Goal: Check status: Check status

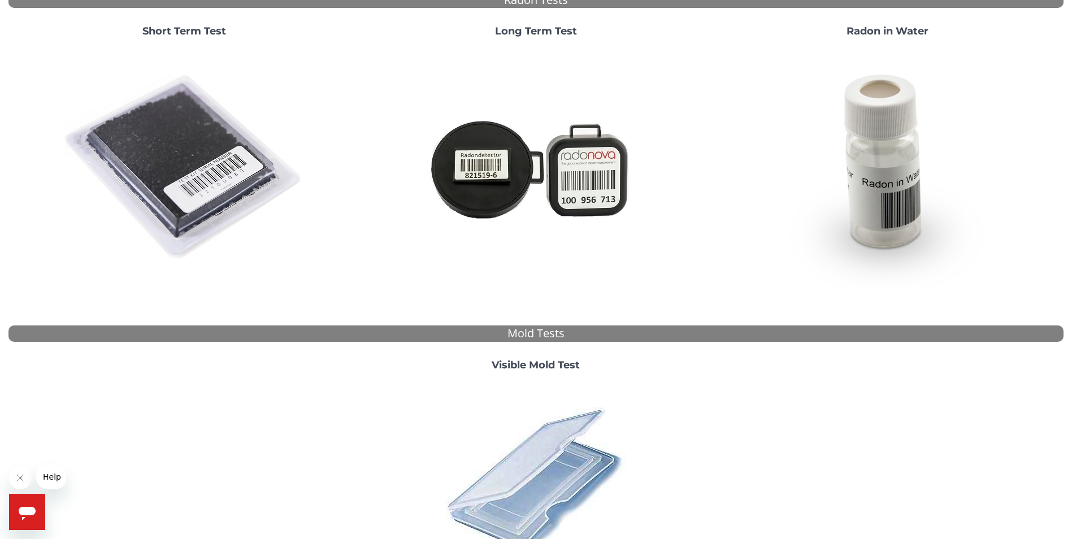
scroll to position [170, 0]
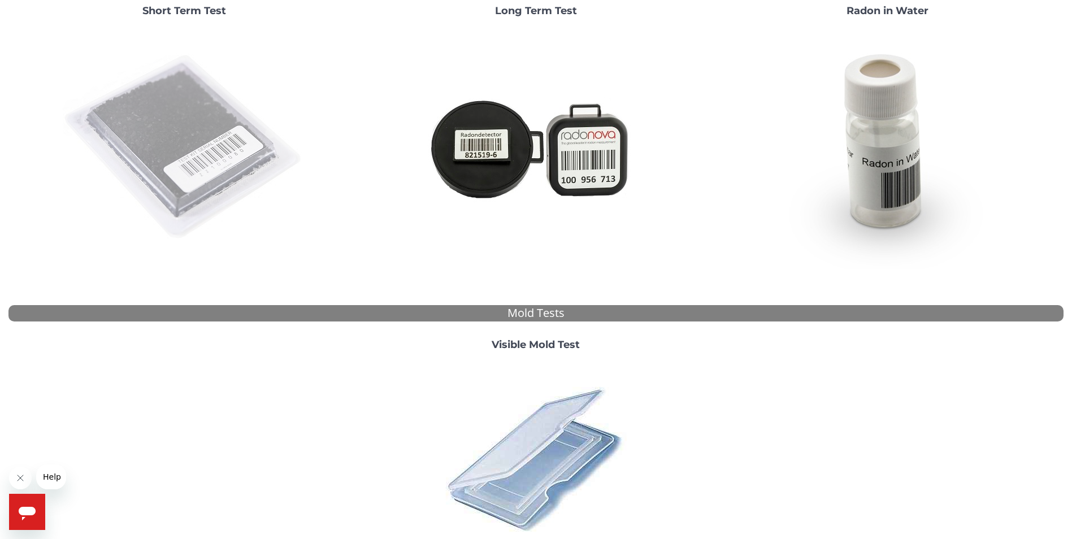
click at [127, 135] on img at bounding box center [184, 147] width 243 height 243
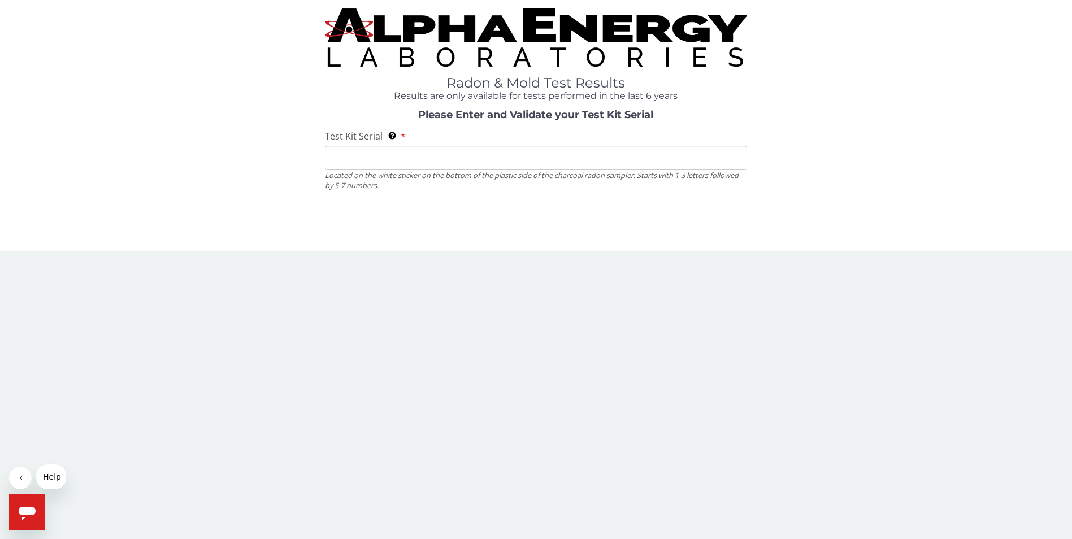
scroll to position [0, 0]
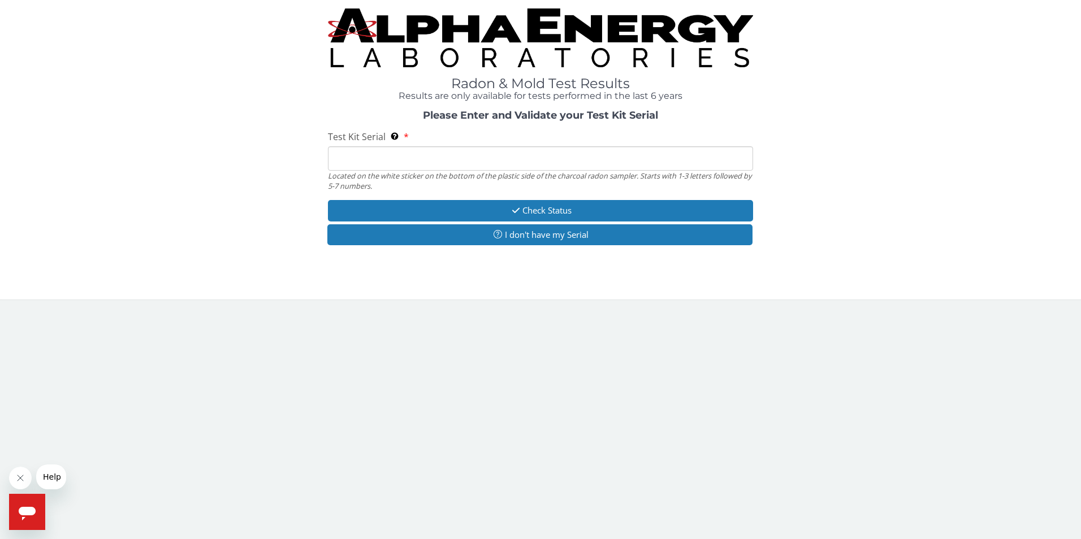
click at [368, 155] on input "Test Kit Serial Located on the white sticker on the bottom of the plastic side …" at bounding box center [541, 158] width 426 height 24
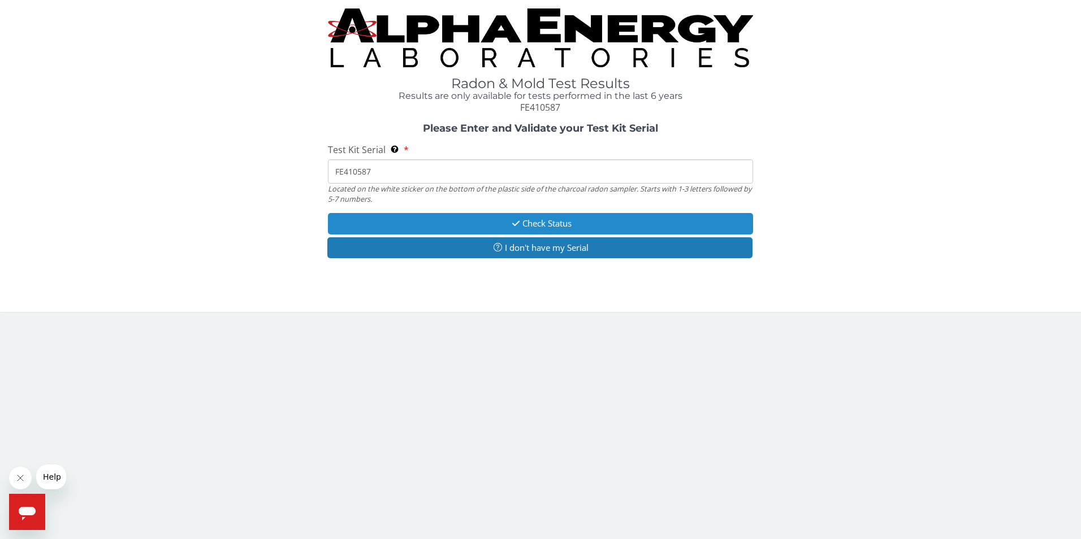
type input "FE410587"
click at [528, 223] on button "Check Status" at bounding box center [541, 223] width 426 height 21
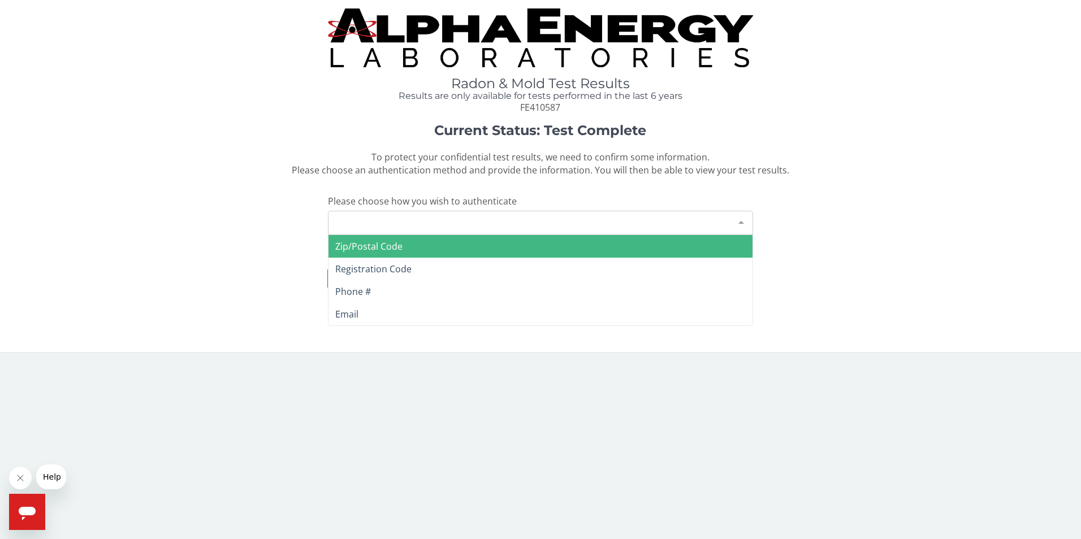
click at [745, 220] on div at bounding box center [741, 221] width 23 height 21
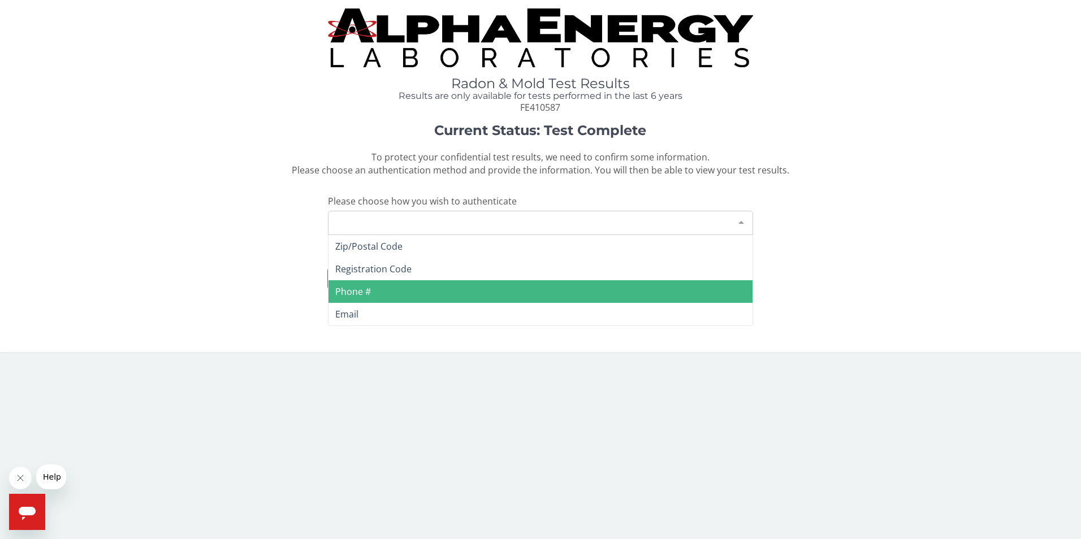
click at [483, 291] on span "Phone #" at bounding box center [540, 291] width 424 height 23
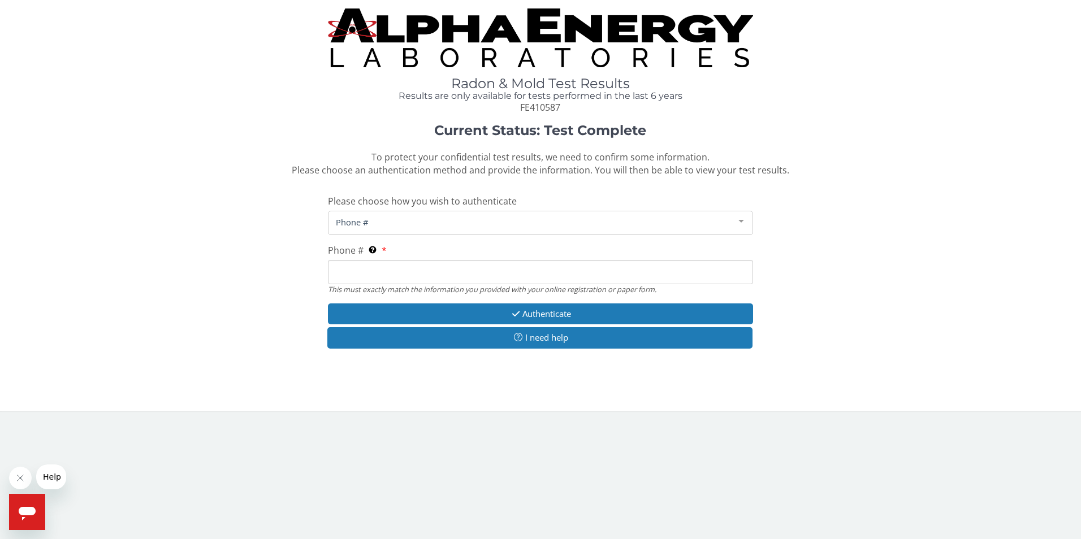
click at [392, 271] on input "Phone # This must exactly match the information you provided with your online r…" at bounding box center [541, 272] width 426 height 24
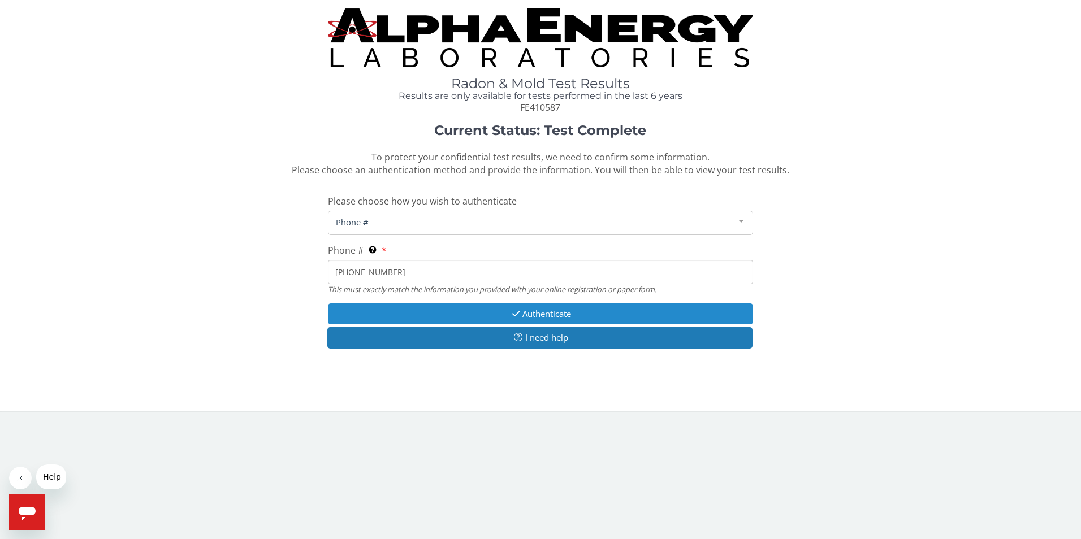
type input "[PHONE_NUMBER]"
click at [517, 315] on icon "button" at bounding box center [515, 314] width 13 height 8
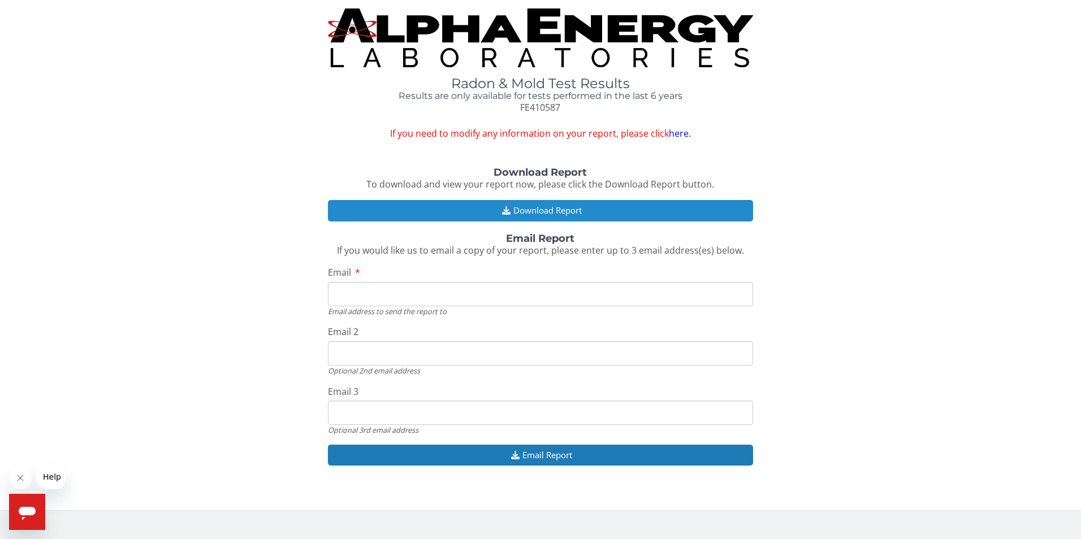
click at [556, 211] on button "Download Report" at bounding box center [541, 210] width 426 height 21
